Goal: Information Seeking & Learning: Check status

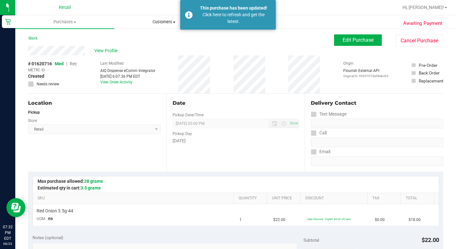
click at [152, 22] on span "Customers" at bounding box center [164, 22] width 98 height 6
click at [137, 40] on span "All customers" at bounding box center [137, 38] width 46 height 5
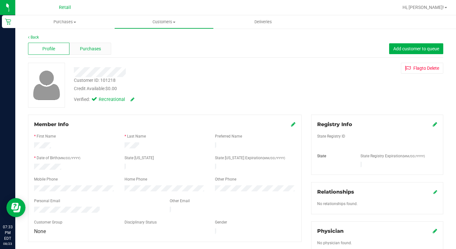
click at [86, 54] on div "Purchases" at bounding box center [89, 49] width 41 height 12
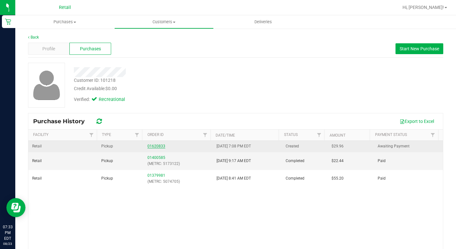
click at [156, 146] on link "01620833" at bounding box center [156, 146] width 18 height 4
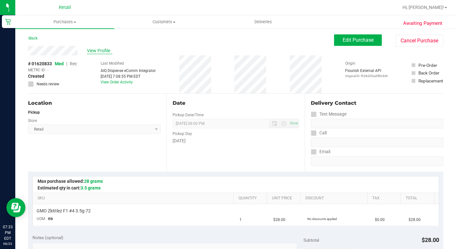
click at [97, 53] on span "View Profile" at bounding box center [99, 50] width 25 height 7
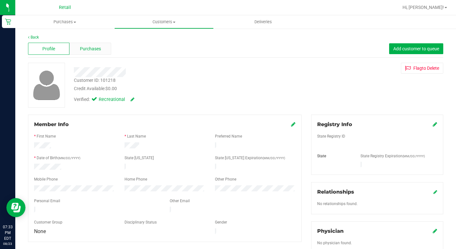
click at [84, 46] on span "Purchases" at bounding box center [90, 49] width 21 height 7
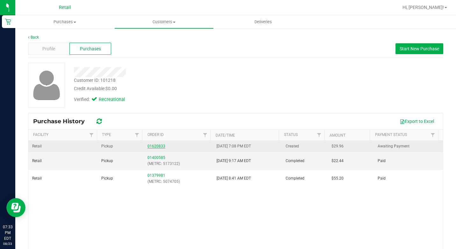
click at [159, 147] on link "01620833" at bounding box center [156, 146] width 18 height 4
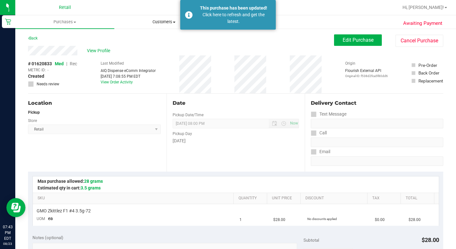
drag, startPoint x: 162, startPoint y: 22, endPoint x: 148, endPoint y: 31, distance: 16.2
click at [162, 22] on span "Customers" at bounding box center [164, 22] width 98 height 6
click at [134, 39] on span "All customers" at bounding box center [137, 38] width 46 height 5
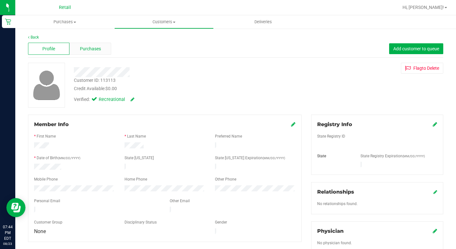
click at [94, 46] on span "Purchases" at bounding box center [90, 49] width 21 height 7
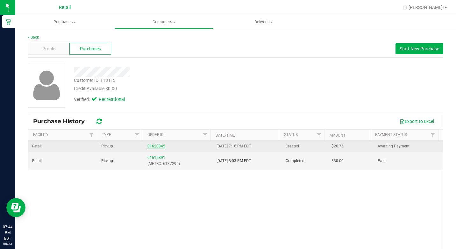
click at [151, 145] on link "01620845" at bounding box center [156, 146] width 18 height 4
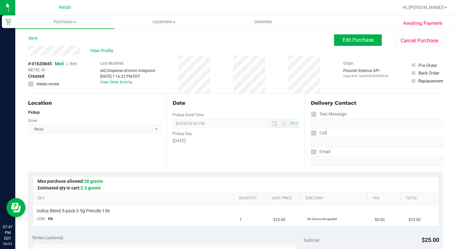
click at [143, 76] on div "[DATE] 7:16:22 PM EDT" at bounding box center [127, 77] width 55 height 6
